Goal: Task Accomplishment & Management: Manage account settings

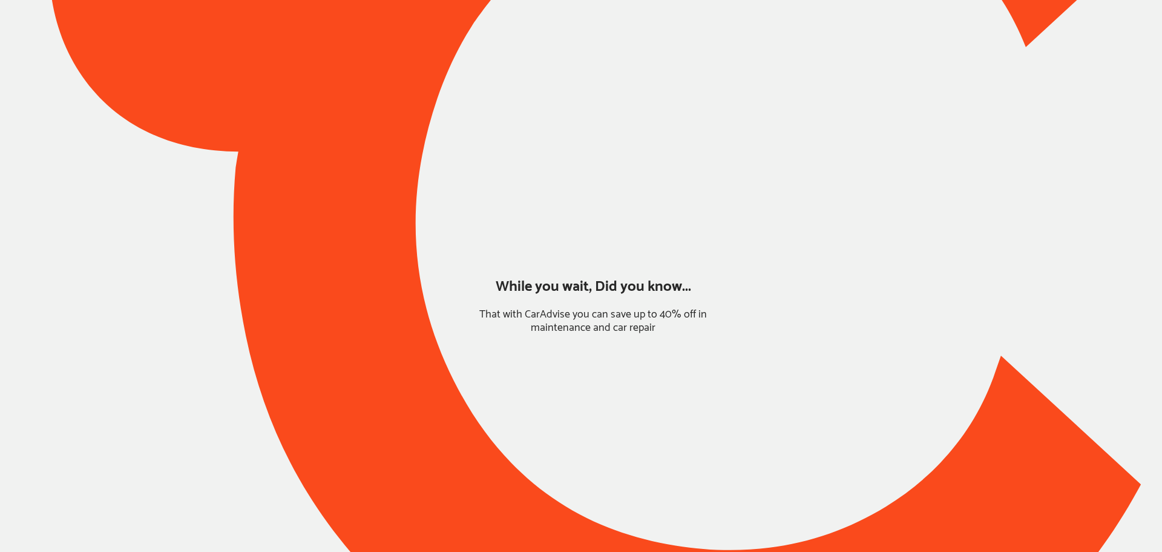
type input "*****"
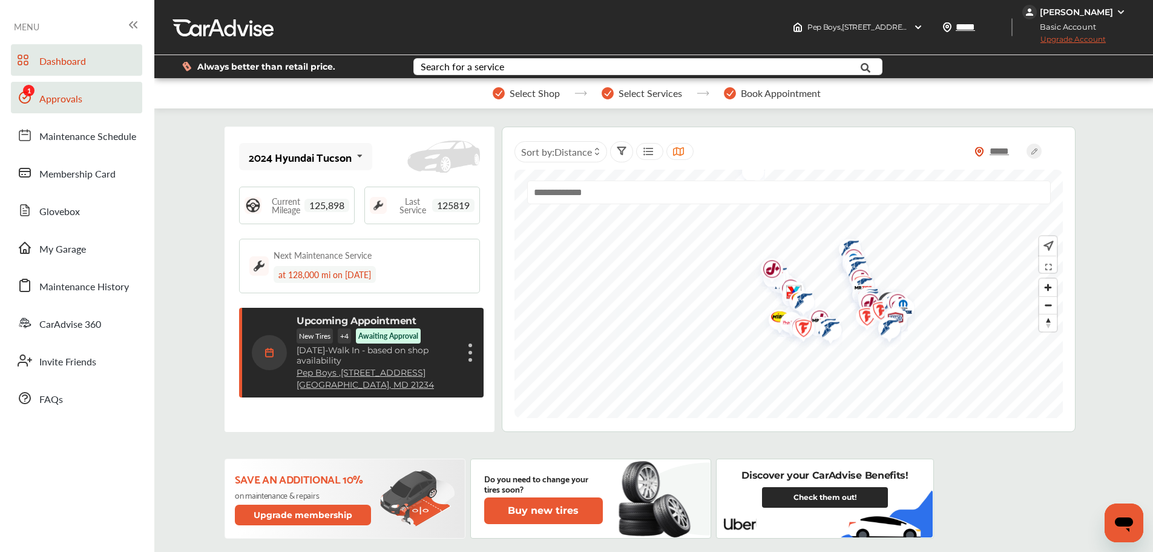
click at [65, 96] on span "Approvals" at bounding box center [60, 99] width 43 height 16
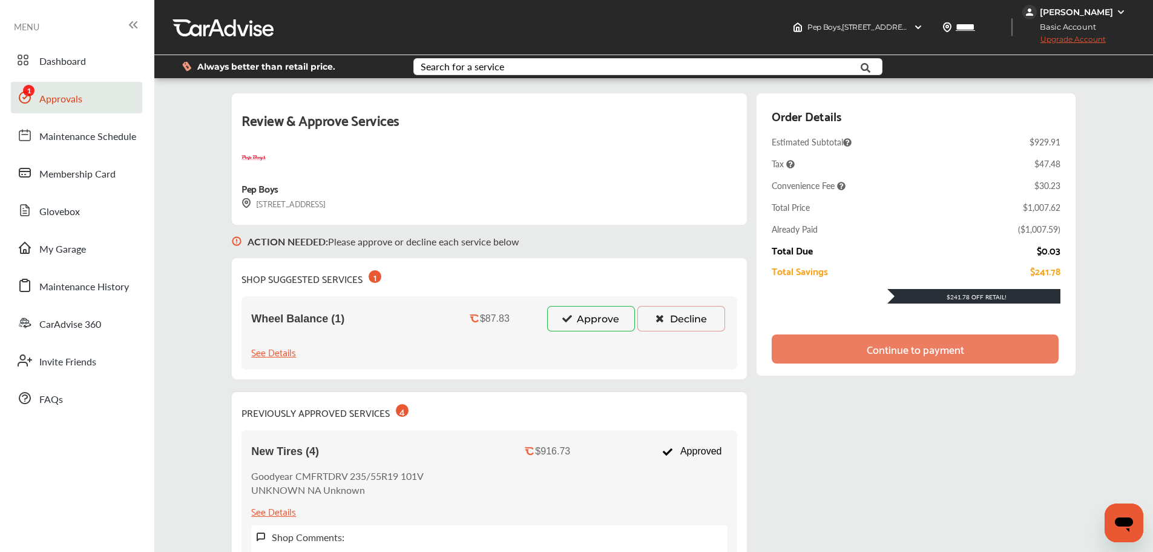
click at [605, 324] on button "Approve" at bounding box center [591, 318] width 88 height 25
